Goal: Task Accomplishment & Management: Complete application form

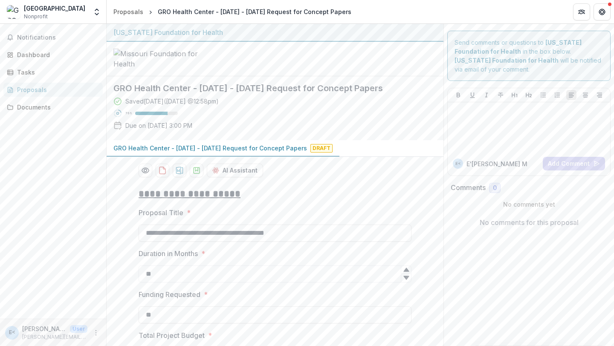
scroll to position [208, 0]
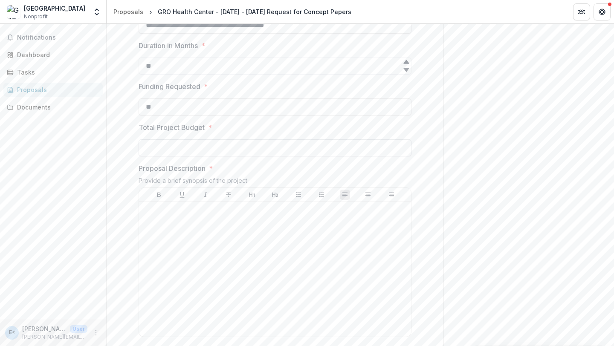
click at [205, 157] on input "Total Project Budget *" at bounding box center [275, 148] width 273 height 17
type input "*"
type input "********"
click at [229, 334] on div at bounding box center [274, 270] width 265 height 128
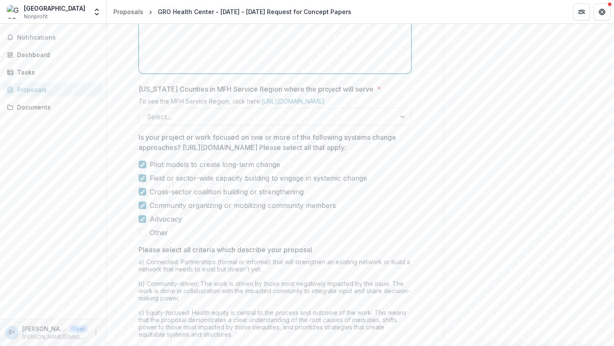
scroll to position [473, 0]
click at [196, 189] on div "**********" at bounding box center [275, 89] width 273 height 762
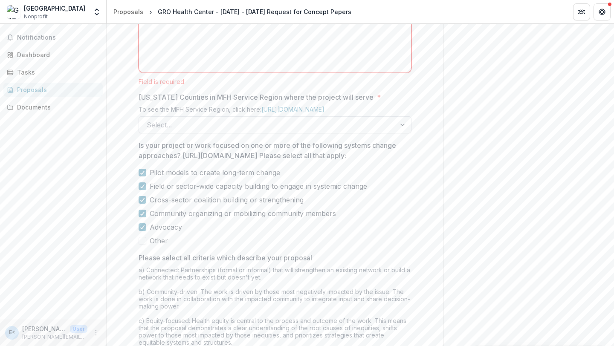
click at [196, 131] on div at bounding box center [267, 125] width 241 height 12
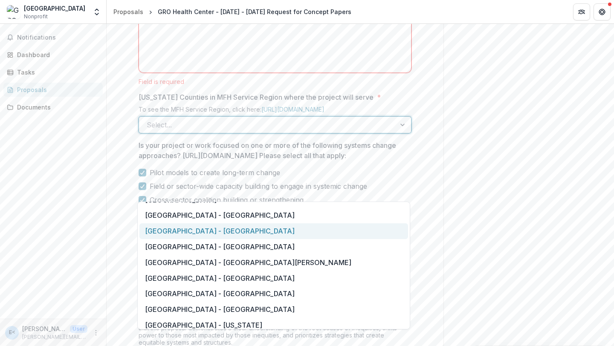
scroll to position [626, 0]
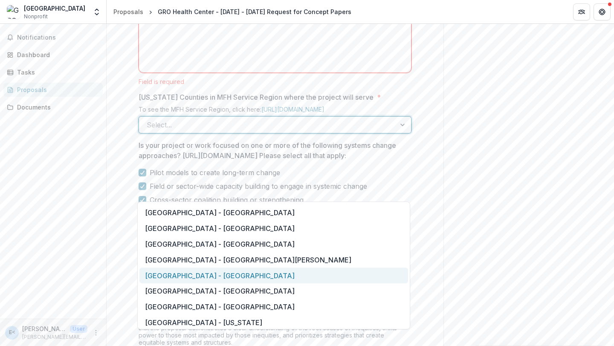
click at [195, 270] on div "[GEOGRAPHIC_DATA] - [GEOGRAPHIC_DATA]" at bounding box center [274, 276] width 269 height 16
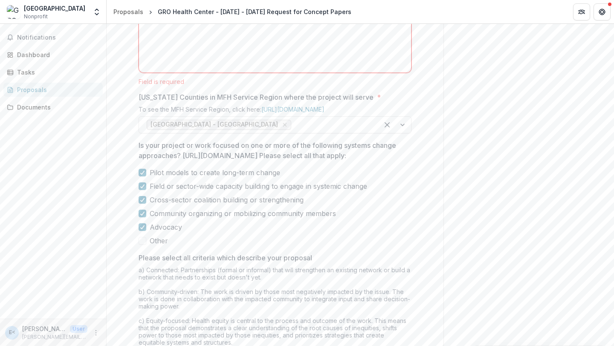
click at [362, 246] on div "Pilot models to create long-term change Field or sector-wide capacity building …" at bounding box center [275, 207] width 273 height 79
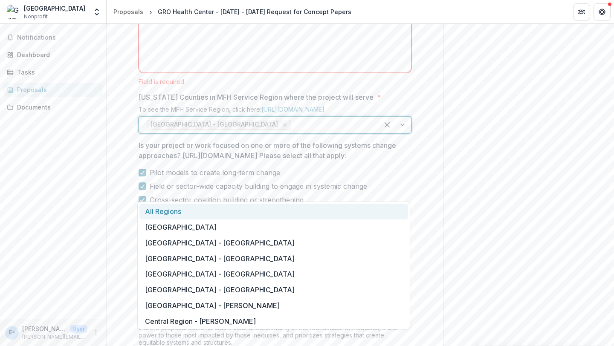
click at [325, 131] on div at bounding box center [332, 125] width 78 height 12
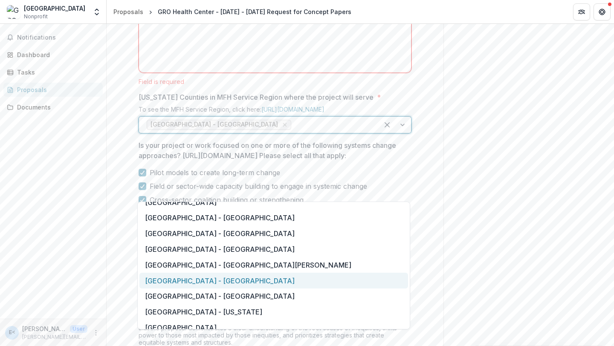
scroll to position [621, 0]
click at [256, 285] on div "[GEOGRAPHIC_DATA] - [GEOGRAPHIC_DATA]" at bounding box center [274, 281] width 269 height 16
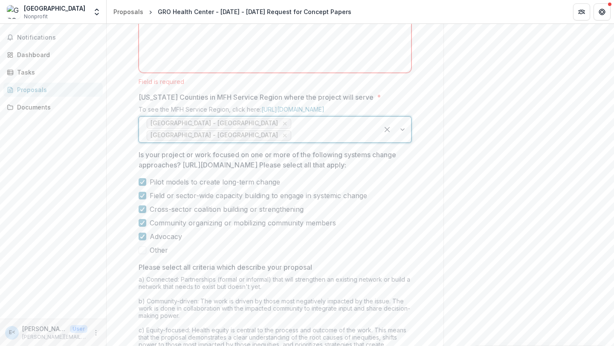
click at [395, 215] on label "Cross-sector coalition building or strengthening" at bounding box center [275, 209] width 273 height 10
click at [141, 213] on span at bounding box center [143, 210] width 8 height 8
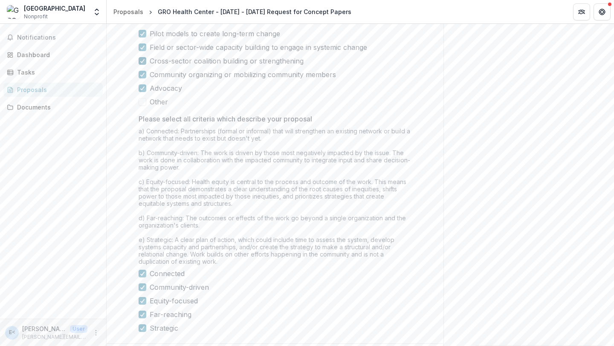
scroll to position [721, 0]
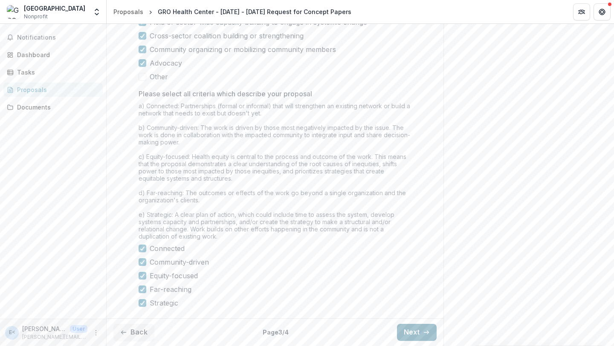
click at [416, 336] on button "Next" at bounding box center [417, 332] width 40 height 17
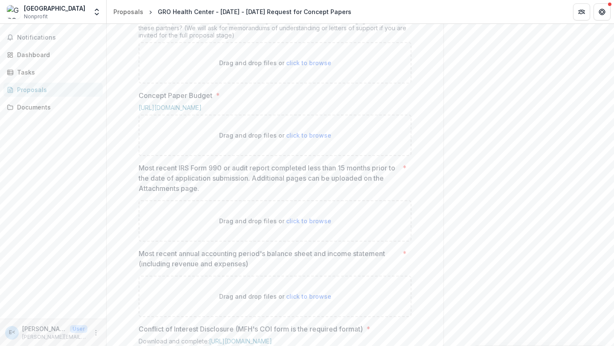
scroll to position [532, 0]
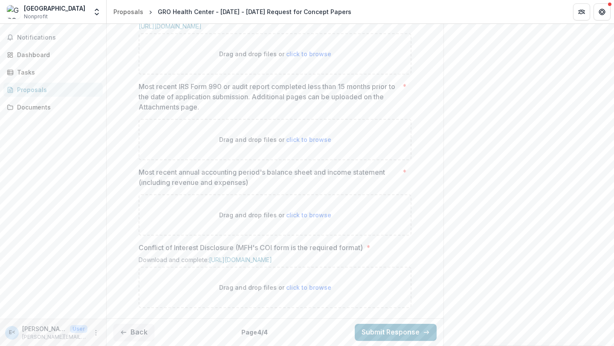
click at [302, 288] on span "click to browse" at bounding box center [308, 287] width 45 height 7
type input "**********"
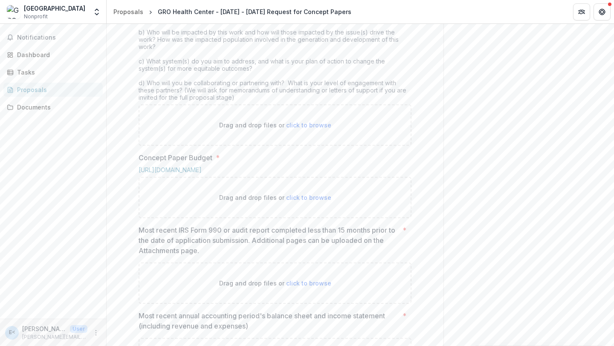
scroll to position [308, 0]
